Goal: Task Accomplishment & Management: Use online tool/utility

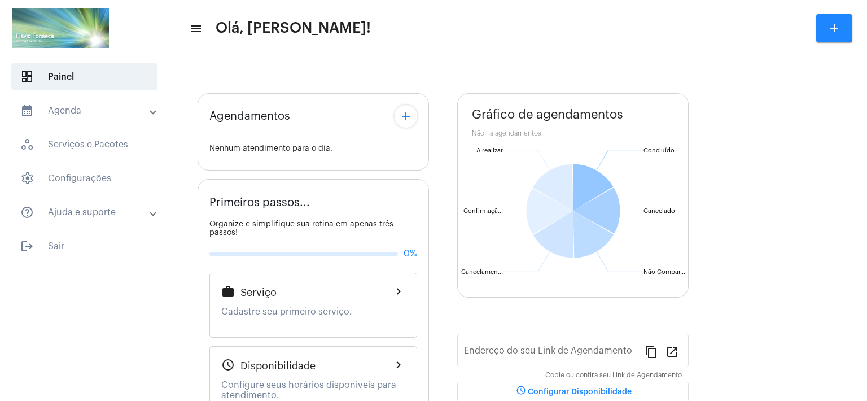
type input "[URL][DOMAIN_NAME]"
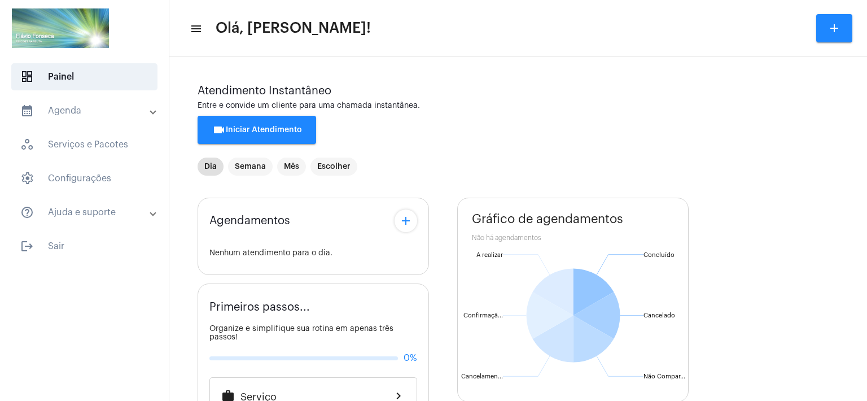
click at [452, 305] on div "Agendamentos add Nenhum atendimento para o dia. Primeiros passos... Organize e …" at bounding box center [518, 408] width 641 height 438
click at [565, 29] on mat-toolbar-row "menu Olá, Flávio! add" at bounding box center [518, 28] width 698 height 36
click at [258, 131] on span "videocam Iniciar Atendimento" at bounding box center [257, 130] width 90 height 8
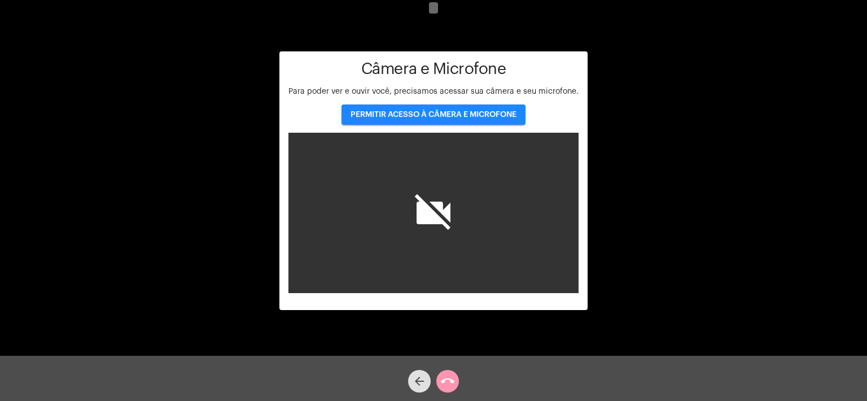
click at [447, 115] on span "PERMITIR ACESSO À CÂMERA E MICROFONE" at bounding box center [434, 115] width 166 height 8
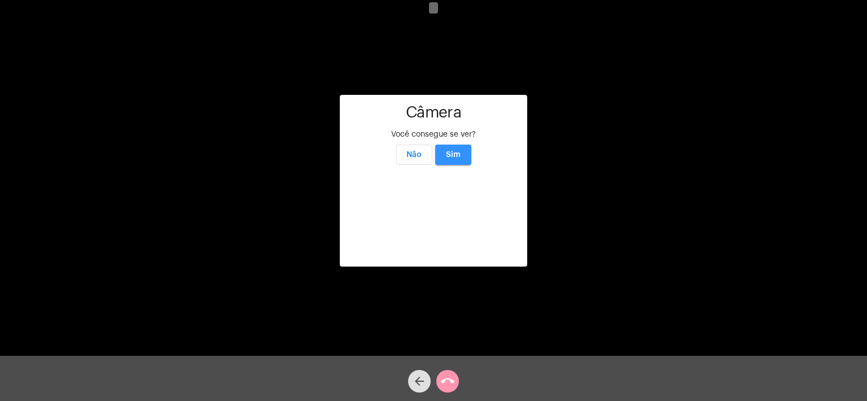
click at [450, 151] on span "Sim" at bounding box center [453, 155] width 15 height 8
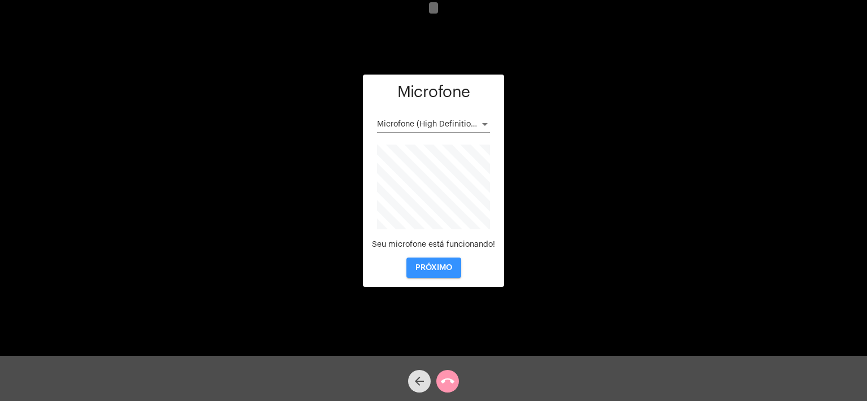
click at [435, 267] on span "PRÓXIMO" at bounding box center [434, 268] width 37 height 8
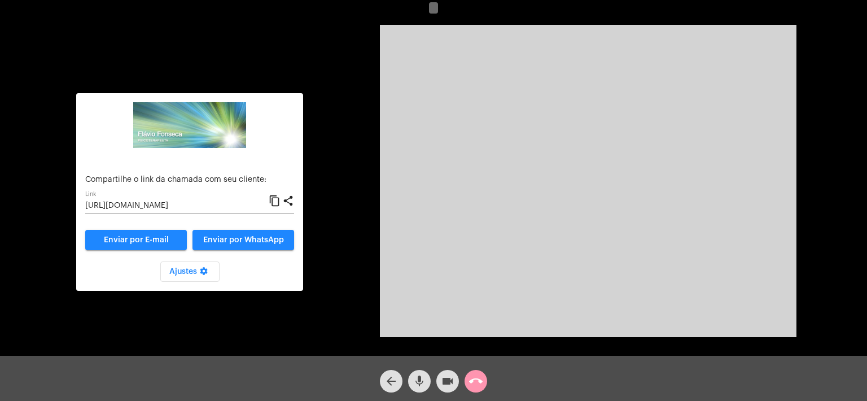
click at [200, 207] on input "https://neft.com.br/chamada/056cb855-023a-4ac7-81e4-bc3db4aa0a68" at bounding box center [177, 206] width 184 height 9
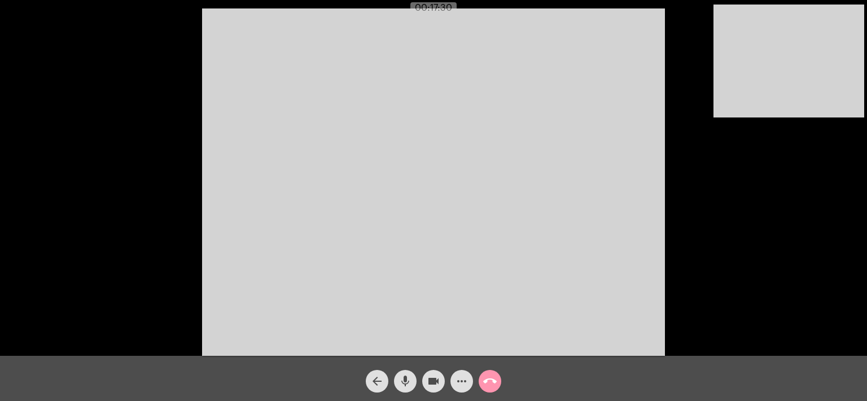
click at [462, 384] on mat-icon "more_horiz" at bounding box center [462, 381] width 14 height 14
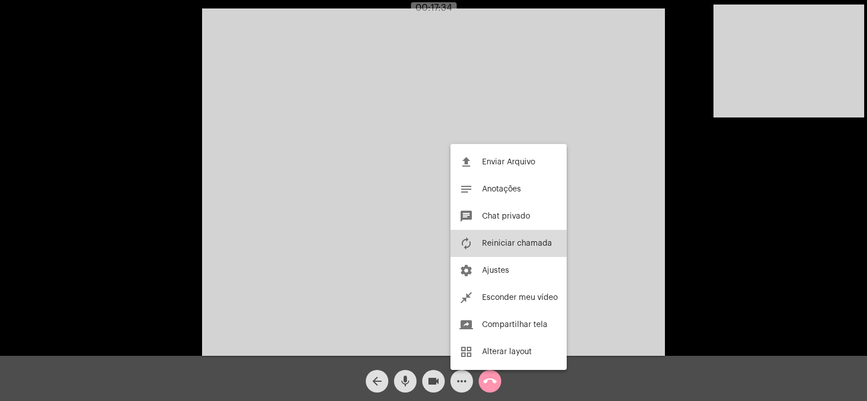
click at [522, 242] on span "Reiniciar chamada" at bounding box center [517, 243] width 70 height 8
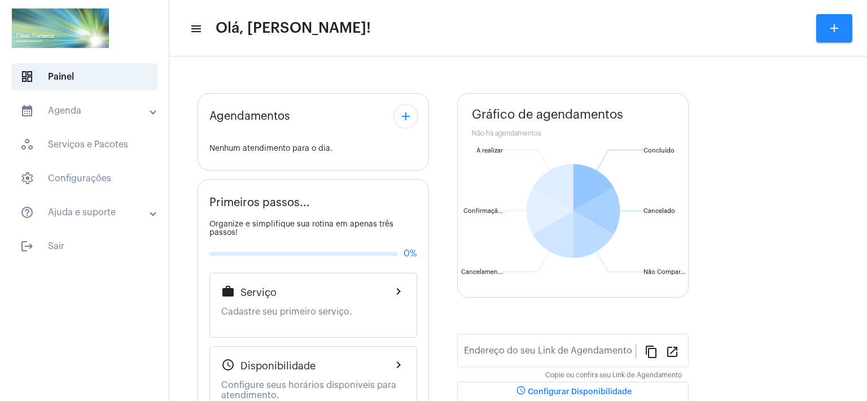
type input "[URL][DOMAIN_NAME]"
